Goal: Information Seeking & Learning: Learn about a topic

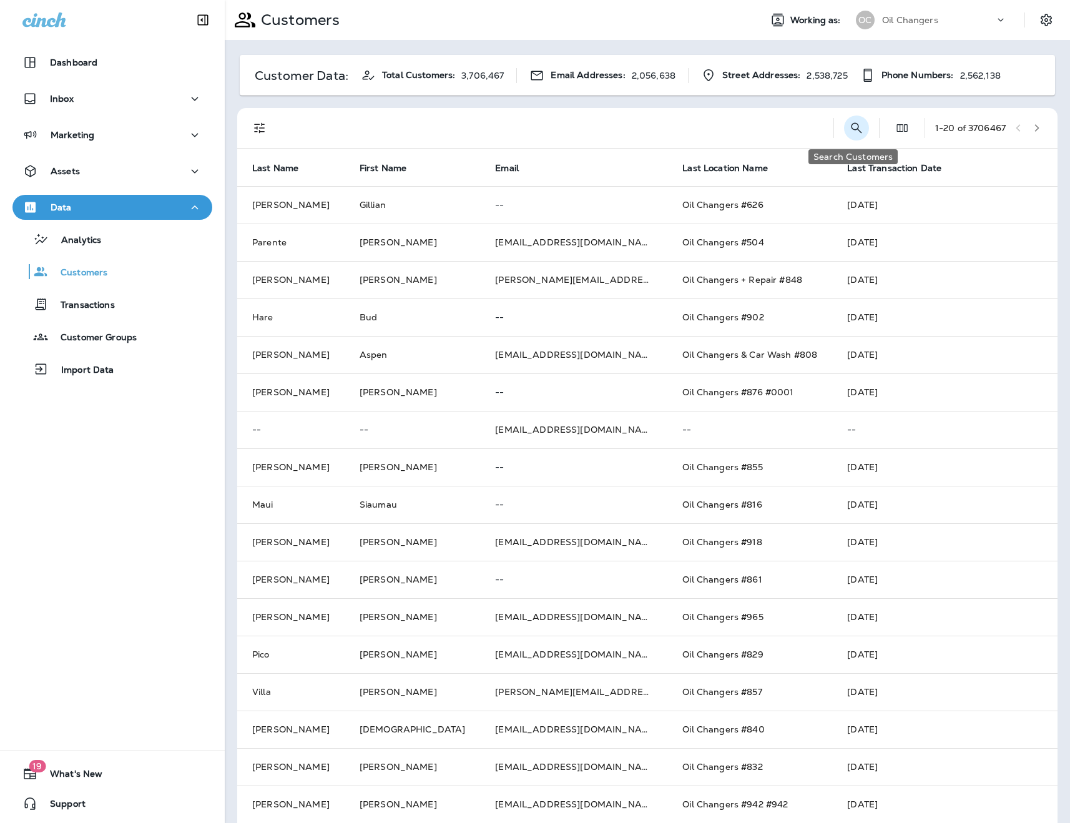
click at [849, 128] on icon "Search Customers" at bounding box center [856, 128] width 15 height 15
type input "*********"
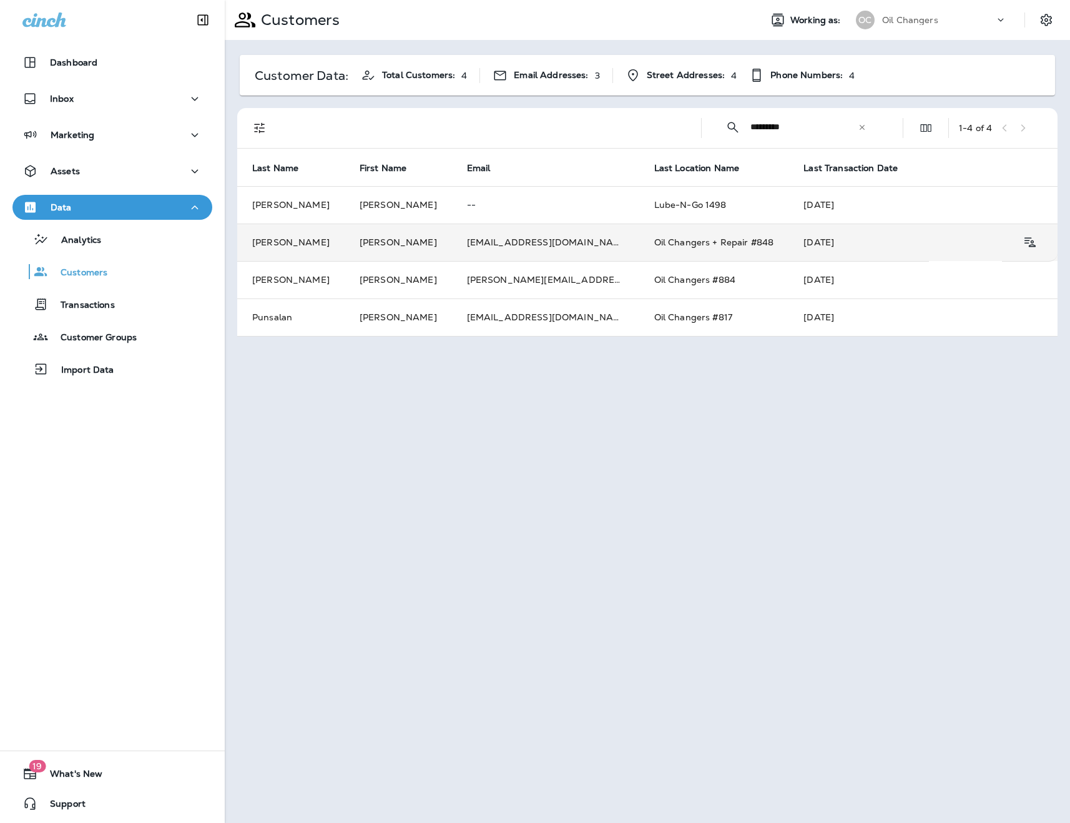
click at [452, 249] on td "[EMAIL_ADDRESS][DOMAIN_NAME]" at bounding box center [545, 242] width 187 height 37
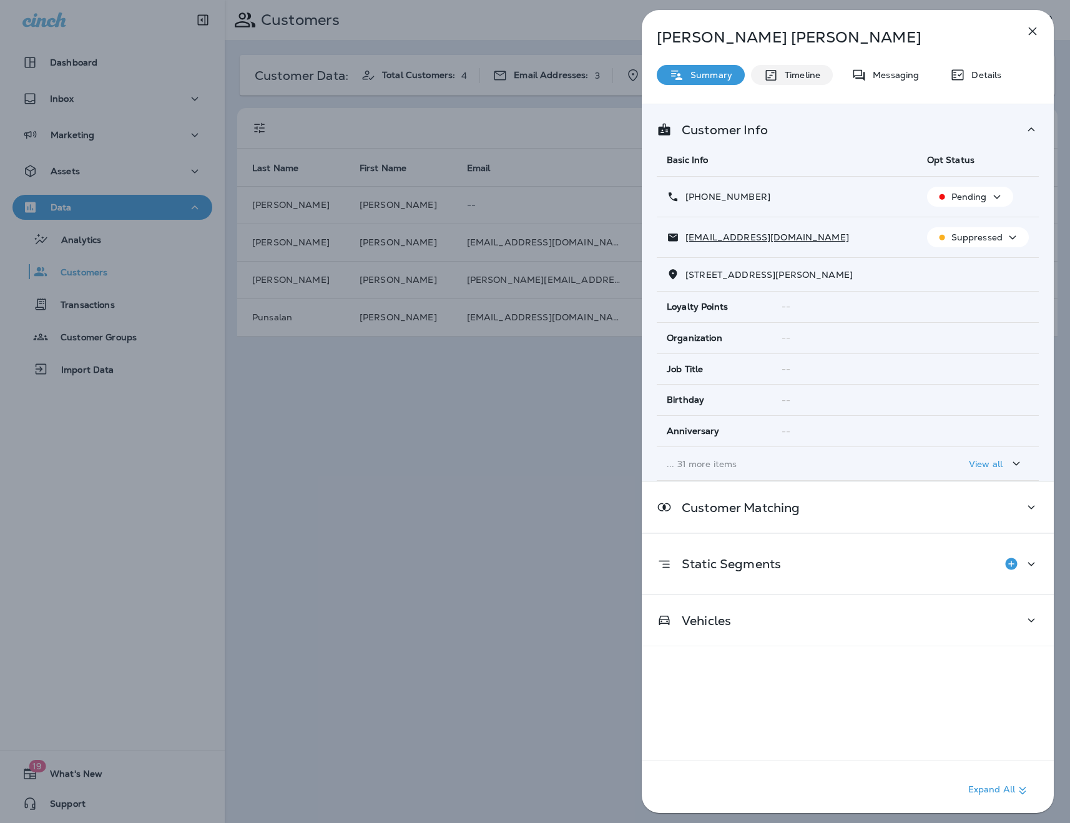
click at [794, 83] on div "Timeline" at bounding box center [792, 75] width 82 height 20
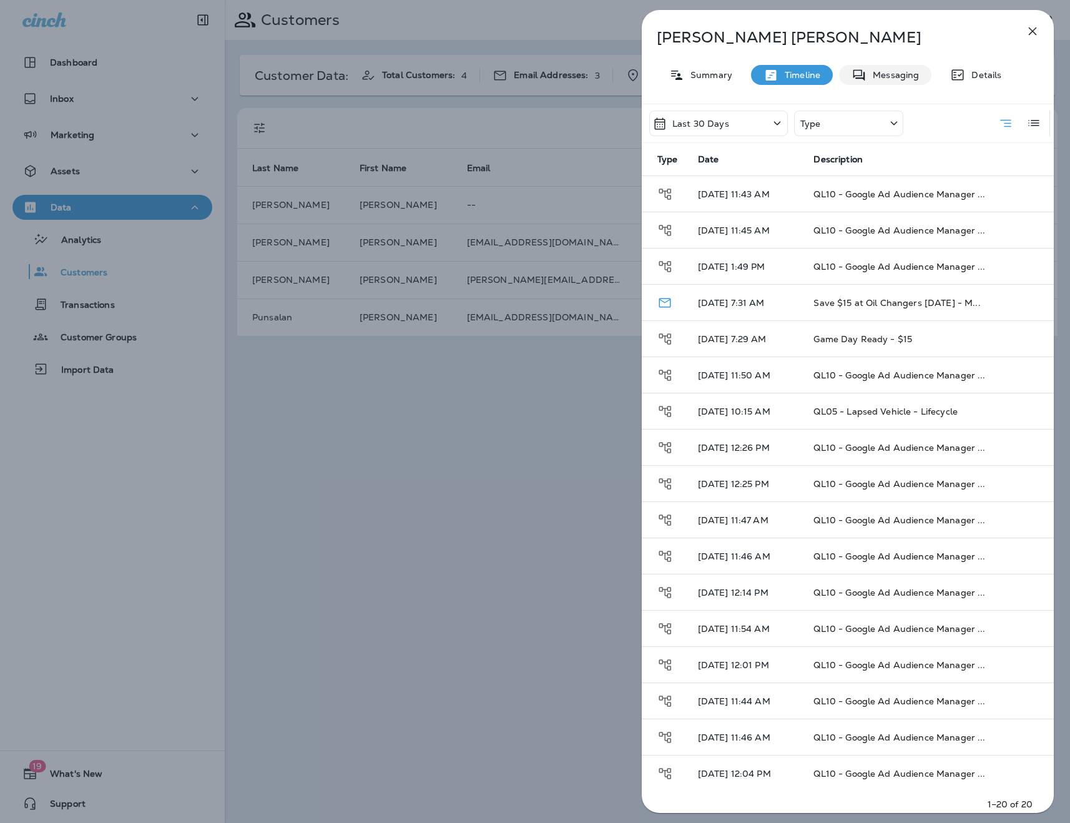
click at [882, 81] on div "Messaging" at bounding box center [885, 75] width 92 height 20
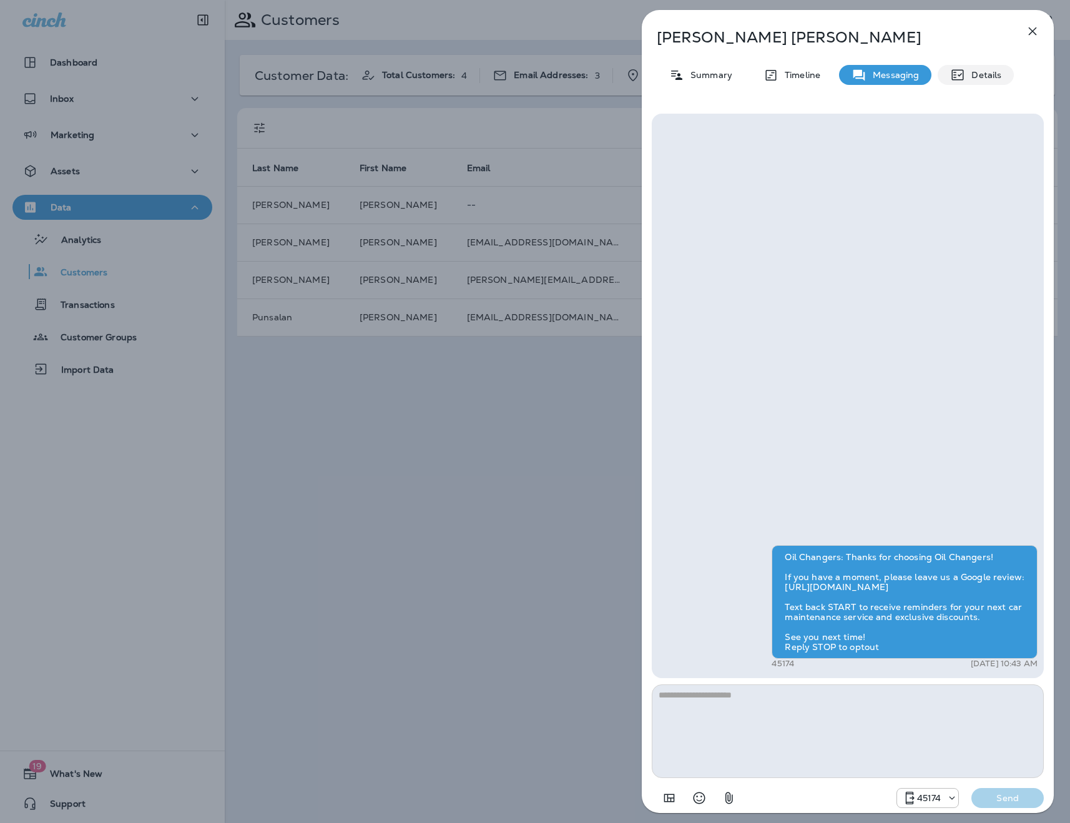
click at [987, 80] on p "Details" at bounding box center [984, 75] width 36 height 10
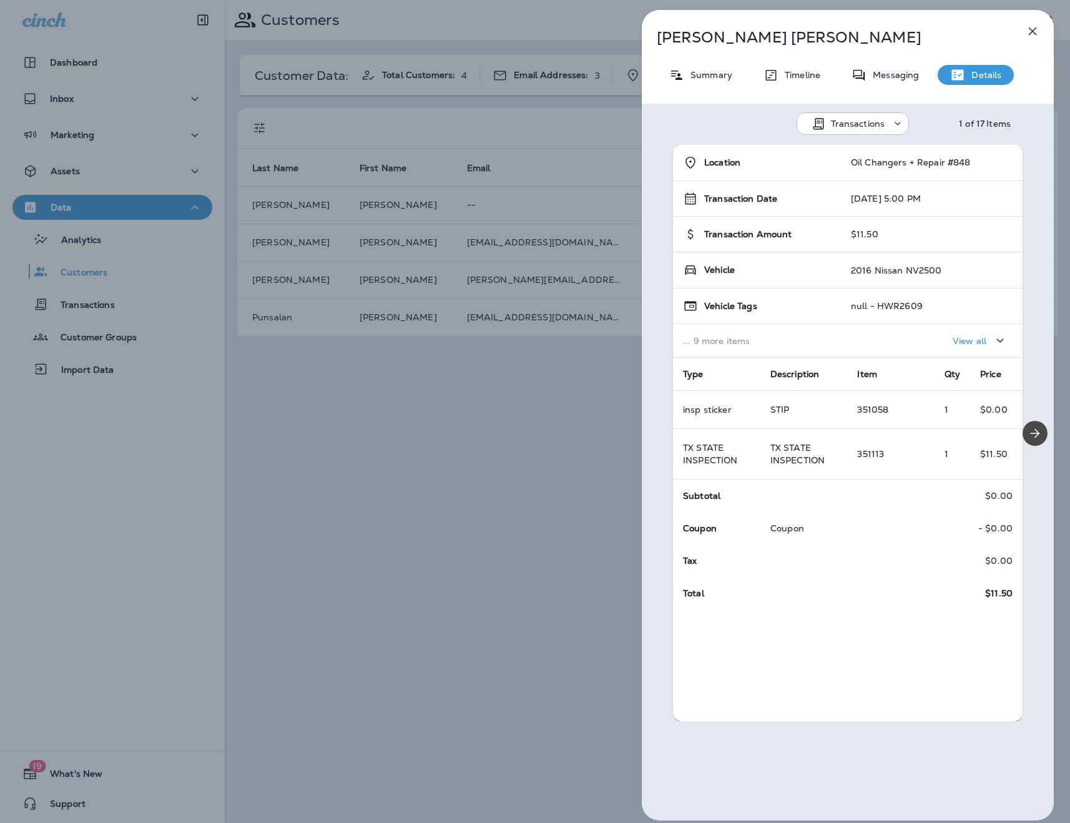
click at [893, 123] on icon at bounding box center [898, 123] width 12 height 12
click at [960, 119] on div "1 of 17 Items" at bounding box center [985, 124] width 52 height 10
click at [1041, 430] on icon "Next" at bounding box center [1035, 433] width 15 height 15
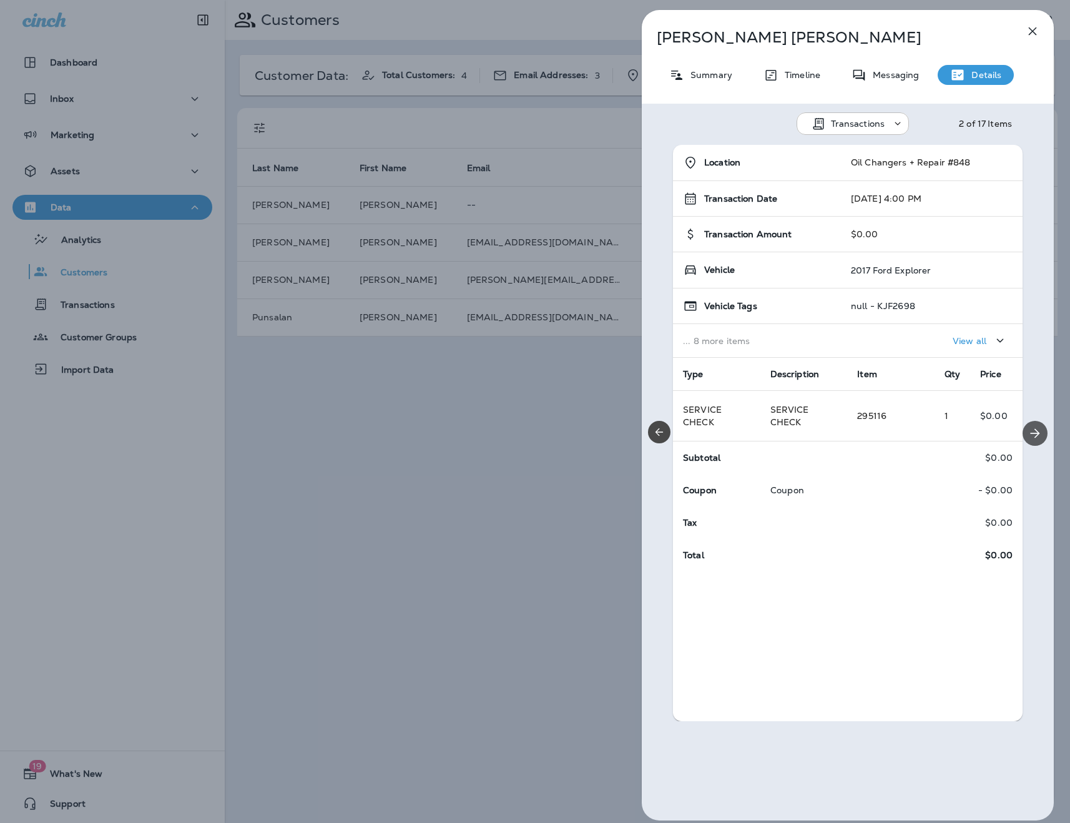
click at [1041, 430] on icon "Next" at bounding box center [1035, 433] width 15 height 15
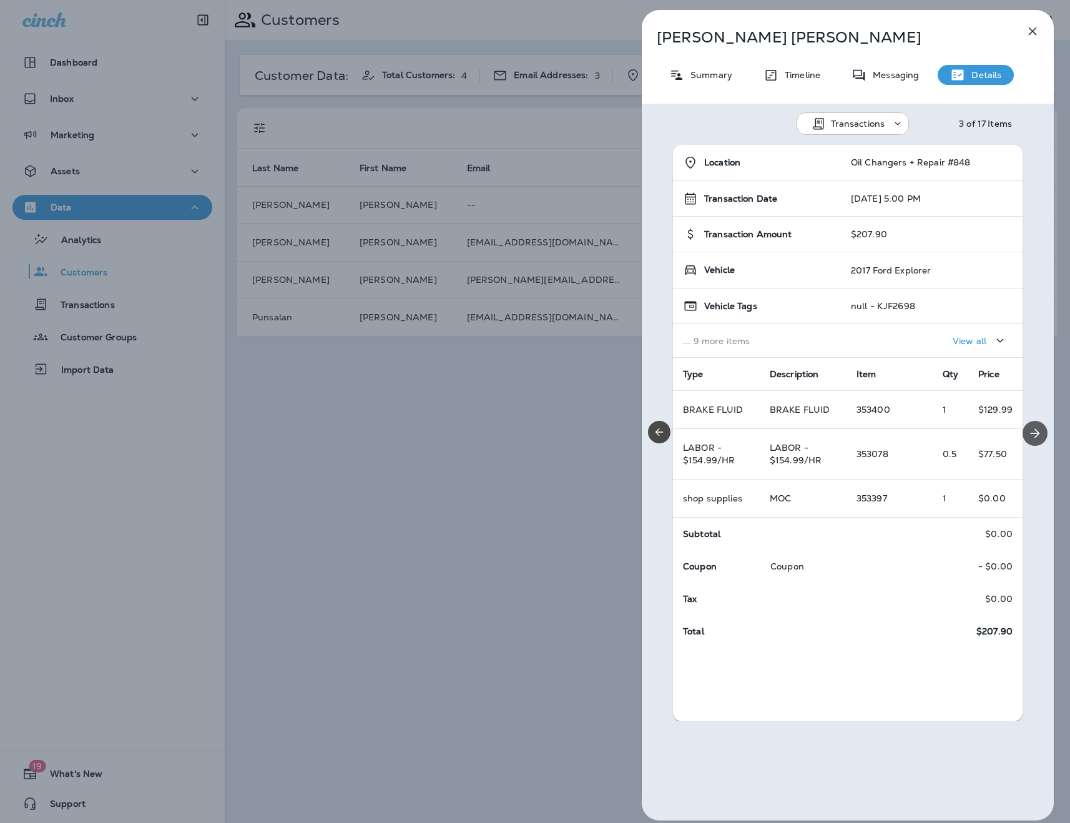
click at [1041, 430] on icon "Next" at bounding box center [1035, 433] width 15 height 15
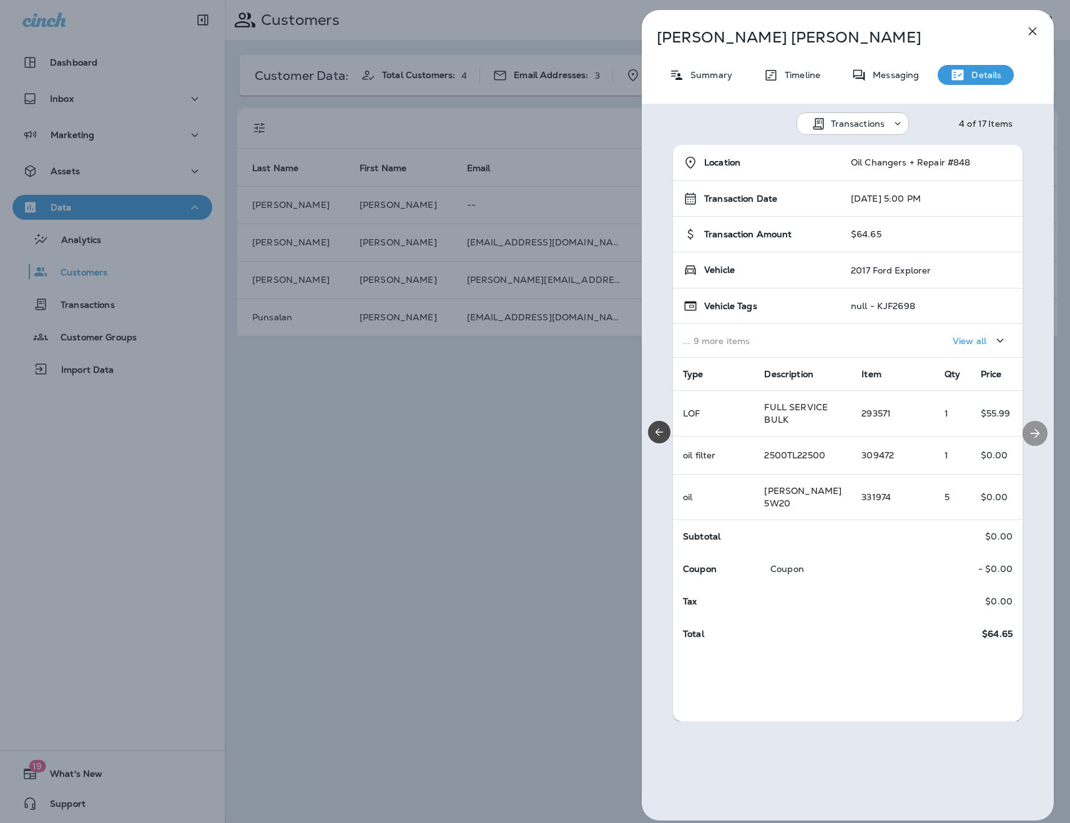
click at [1041, 430] on icon "Next" at bounding box center [1035, 433] width 15 height 15
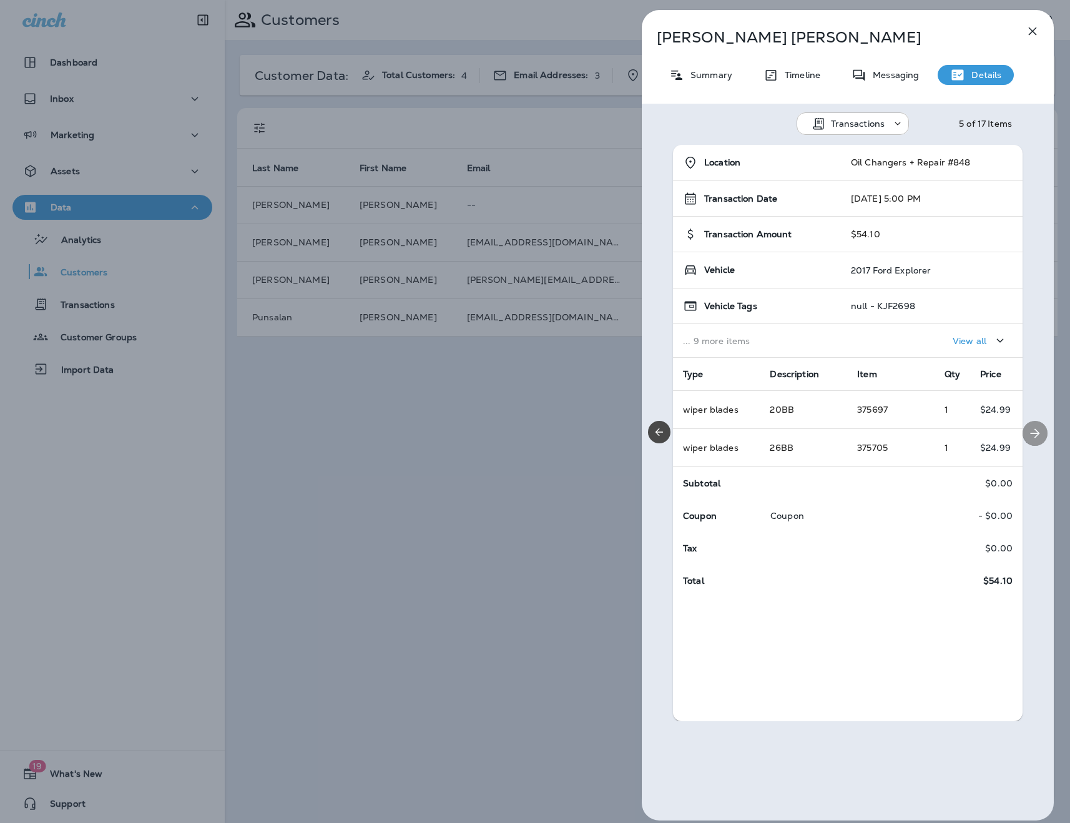
click at [1041, 430] on icon "Next" at bounding box center [1035, 433] width 15 height 15
